Goal: Find specific page/section: Find specific page/section

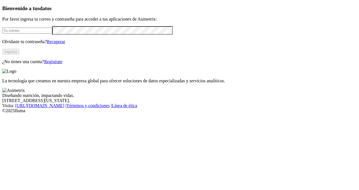
type input "[PERSON_NAME][EMAIL_ADDRESS][PERSON_NAME][DOMAIN_NAME]"
click at [19, 55] on button "Ingresa" at bounding box center [10, 52] width 17 height 6
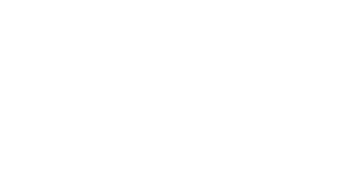
scroll to position [1, 0]
